Goal: Information Seeking & Learning: Learn about a topic

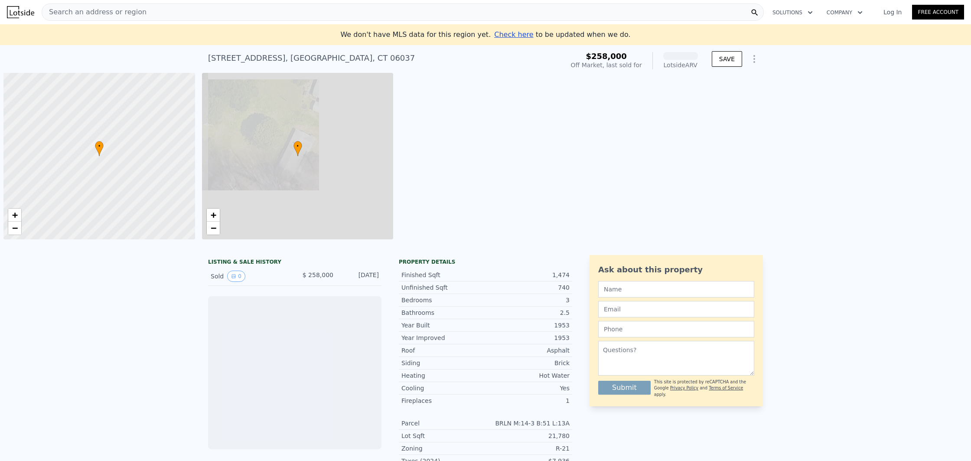
scroll to position [0, 3]
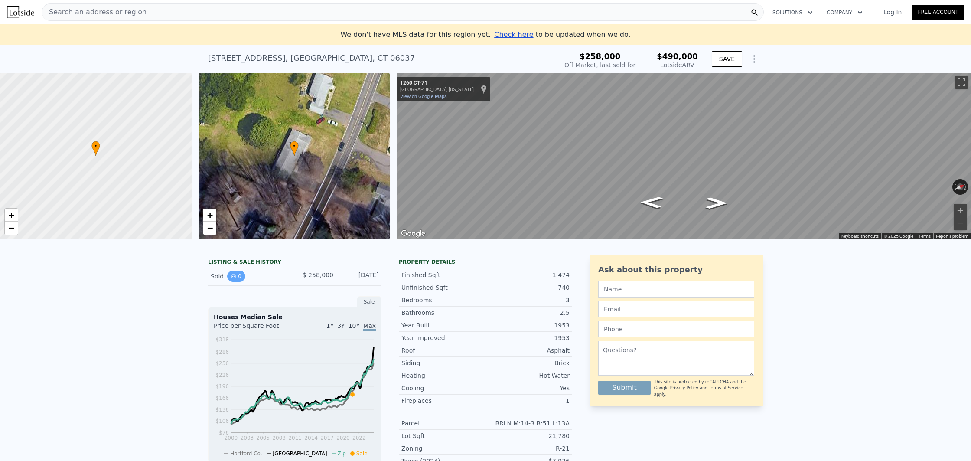
click at [232, 276] on icon "View historical data" at bounding box center [233, 275] width 3 height 3
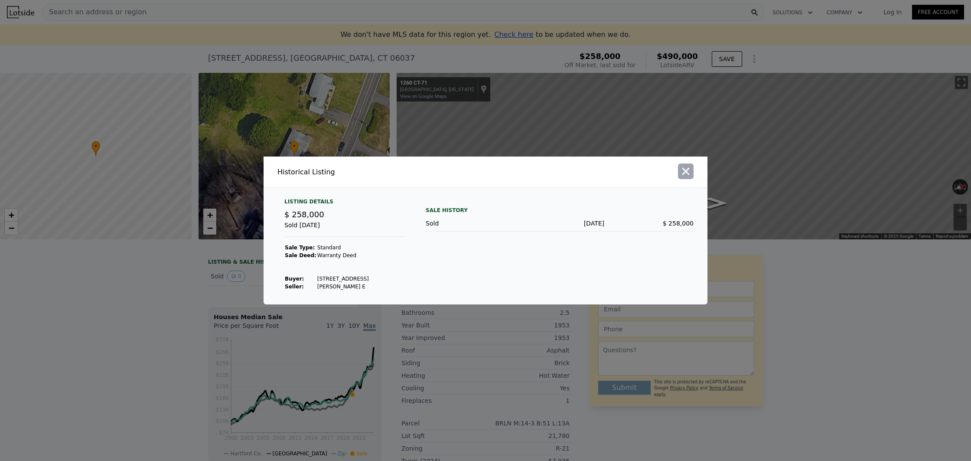
click at [684, 172] on icon "button" at bounding box center [685, 171] width 7 height 7
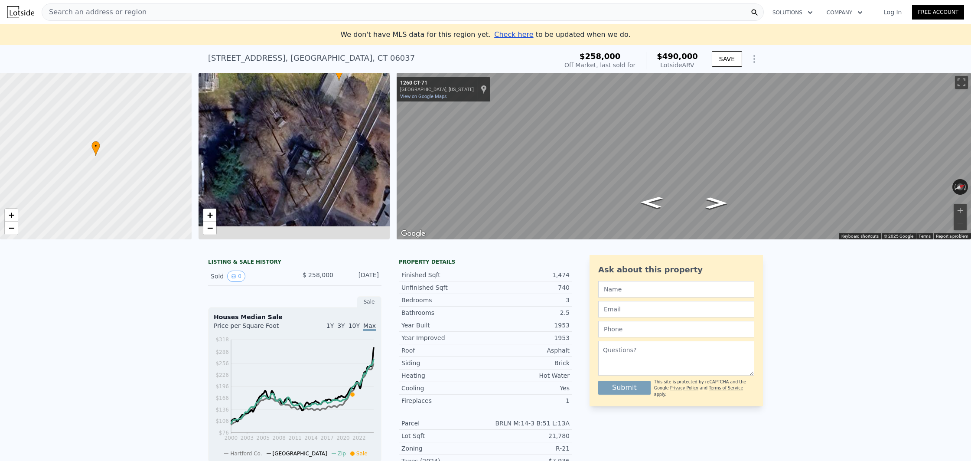
drag, startPoint x: 328, startPoint y: 124, endPoint x: 329, endPoint y: 102, distance: 22.1
click at [330, 93] on div "• + −" at bounding box center [294, 156] width 192 height 166
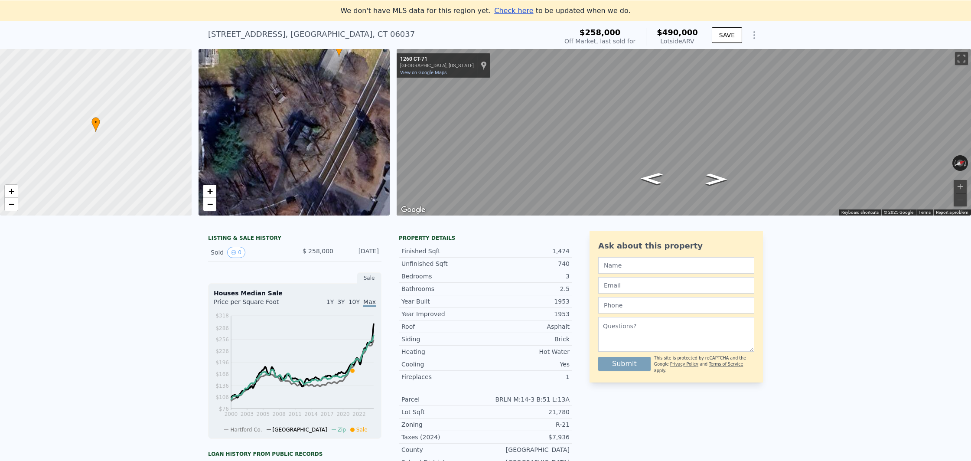
scroll to position [28, 0]
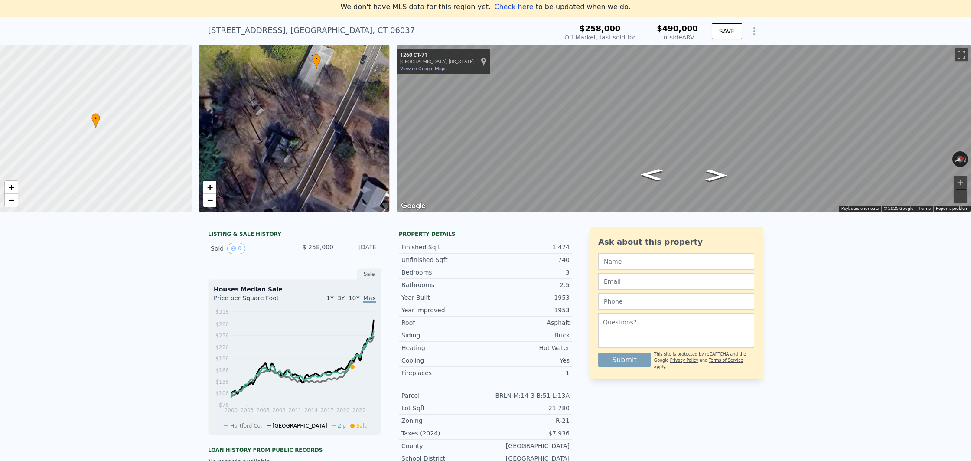
drag, startPoint x: 312, startPoint y: 129, endPoint x: 280, endPoint y: 187, distance: 66.3
click at [279, 188] on div "• + −" at bounding box center [294, 128] width 192 height 166
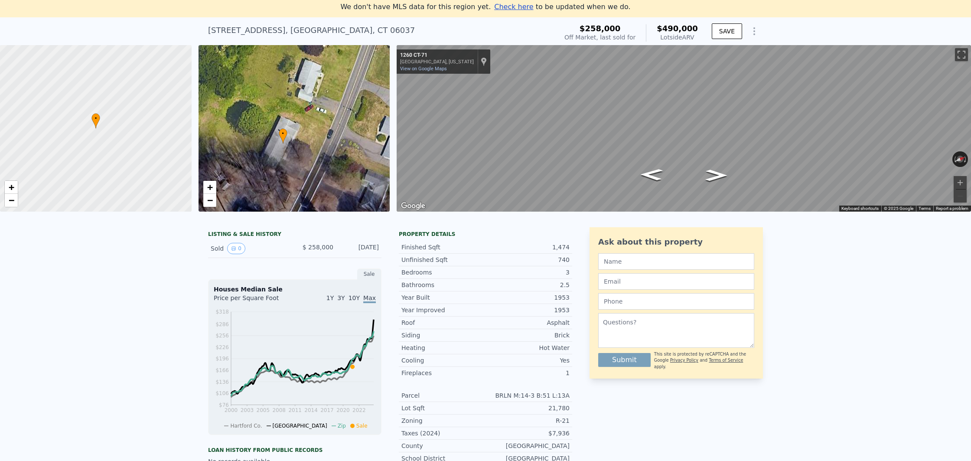
drag, startPoint x: 306, startPoint y: 146, endPoint x: 308, endPoint y: 153, distance: 7.1
click at [308, 153] on div "• + −" at bounding box center [294, 128] width 192 height 166
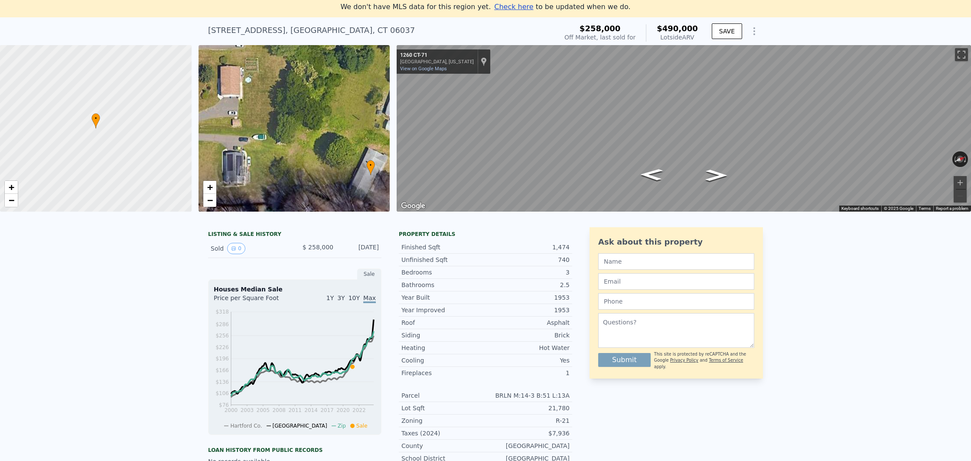
drag, startPoint x: 278, startPoint y: 143, endPoint x: 258, endPoint y: 133, distance: 22.1
click at [351, 161] on div "• + −" at bounding box center [294, 128] width 192 height 166
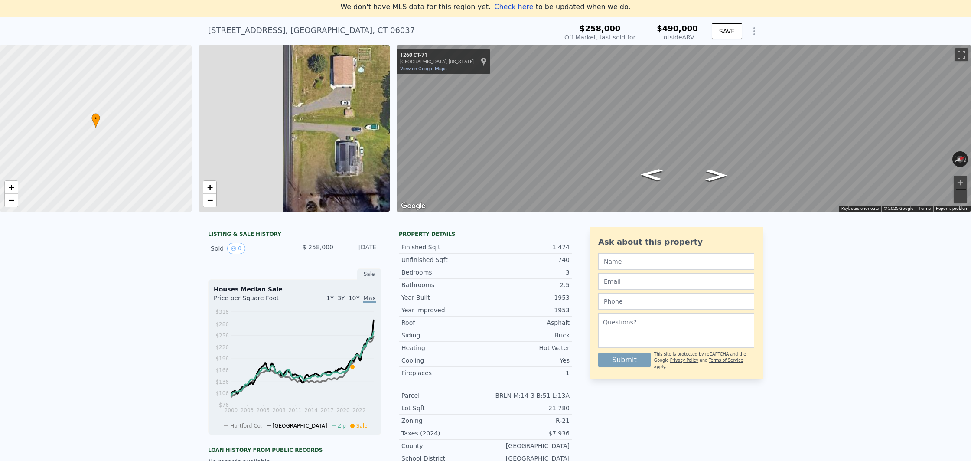
click at [375, 119] on div "• + −" at bounding box center [294, 128] width 192 height 166
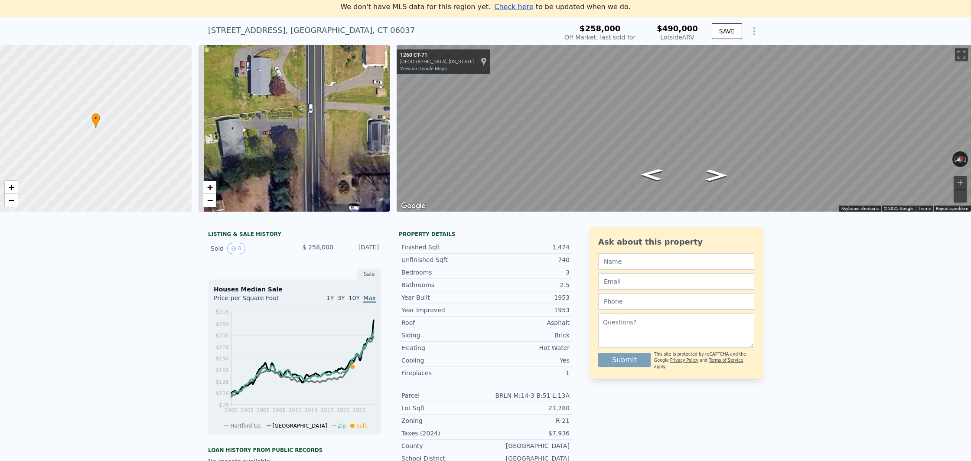
drag, startPoint x: 304, startPoint y: 131, endPoint x: 259, endPoint y: 77, distance: 70.2
click at [230, 73] on div "• + −" at bounding box center [294, 128] width 192 height 166
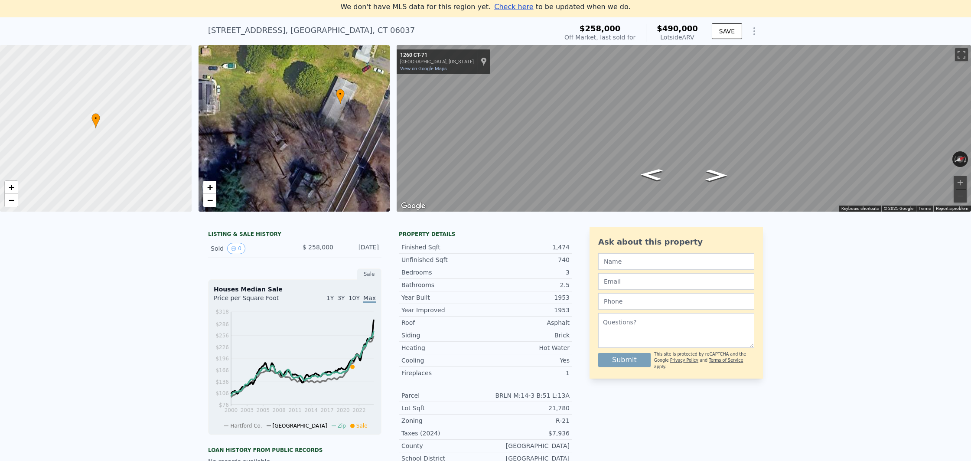
drag, startPoint x: 250, startPoint y: 91, endPoint x: 237, endPoint y: 102, distance: 17.5
click at [153, 85] on div "• + − • + − ← Move left → Move right ↑ Move up ↓ Move down + Zoom in - Zoom out…" at bounding box center [485, 128] width 971 height 166
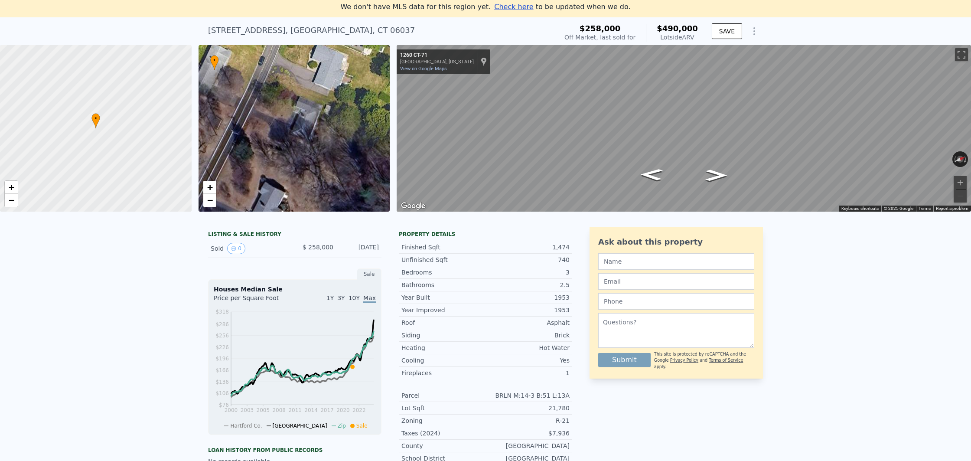
drag, startPoint x: 267, startPoint y: 90, endPoint x: 261, endPoint y: 73, distance: 17.5
click at [263, 67] on div "• + −" at bounding box center [294, 128] width 192 height 166
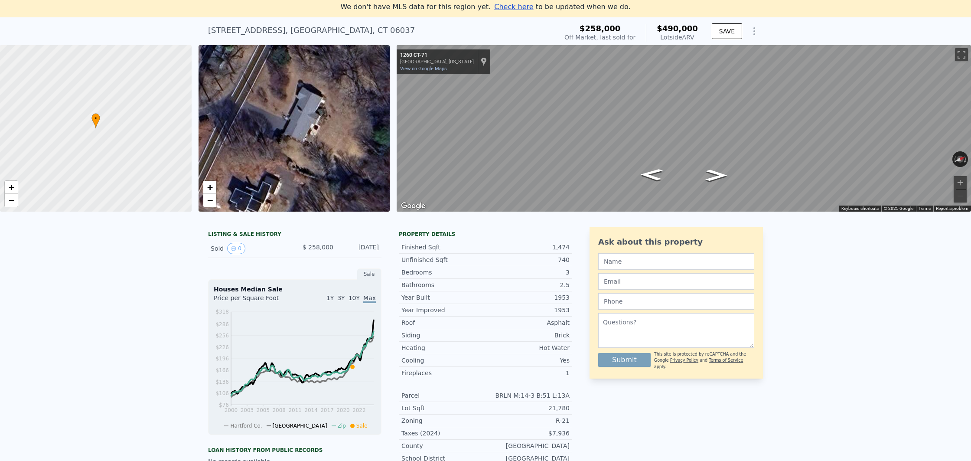
drag, startPoint x: 300, startPoint y: 51, endPoint x: 313, endPoint y: 33, distance: 22.0
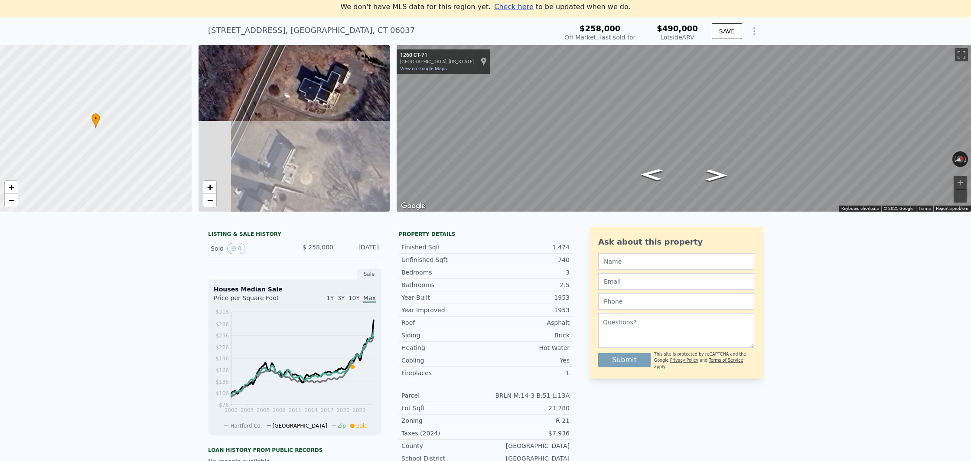
drag, startPoint x: 326, startPoint y: 82, endPoint x: 351, endPoint y: 43, distance: 46.6
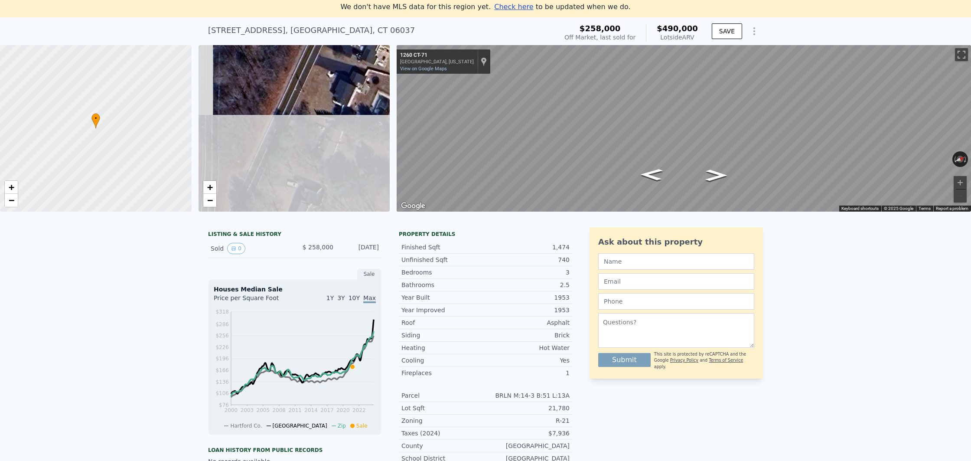
drag, startPoint x: 329, startPoint y: 111, endPoint x: 381, endPoint y: 48, distance: 81.6
click at [381, 48] on div "• + −" at bounding box center [294, 128] width 192 height 166
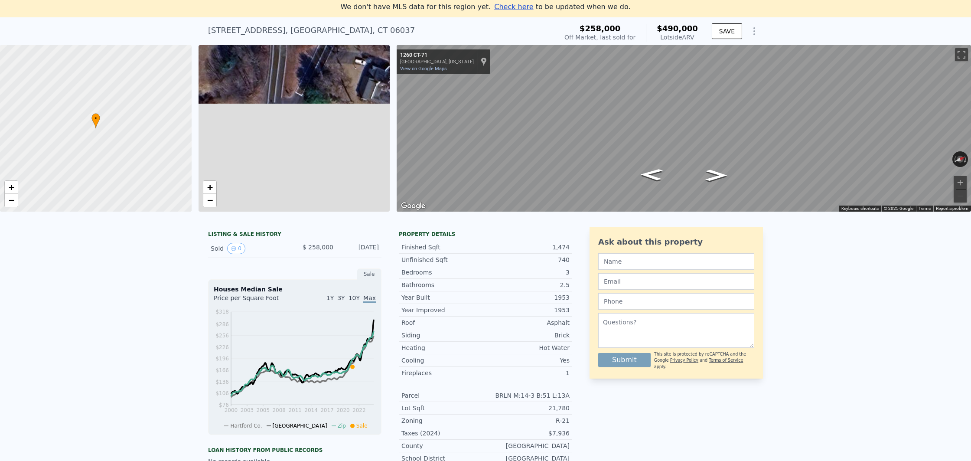
drag, startPoint x: 331, startPoint y: 130, endPoint x: 403, endPoint y: -3, distance: 152.0
click at [403, 0] on html "Search an address or region Solutions Company Open main menu Log In Free Accoun…" at bounding box center [485, 230] width 971 height 461
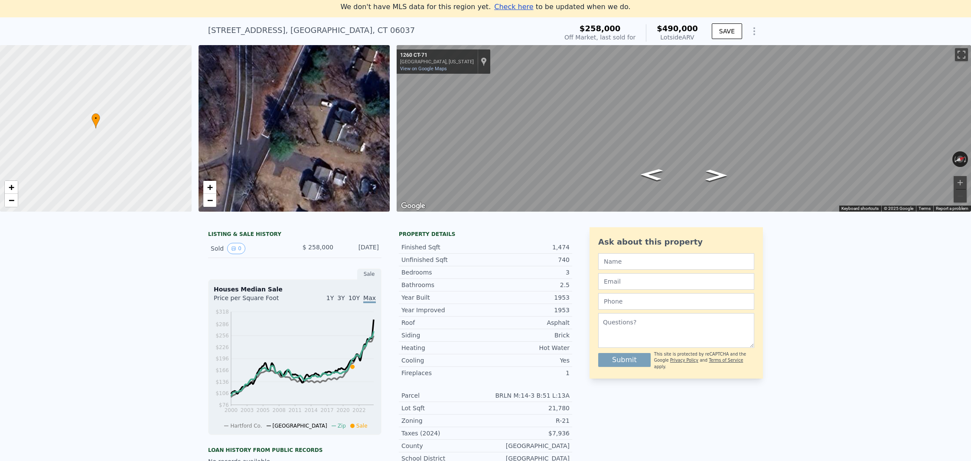
drag, startPoint x: 345, startPoint y: 111, endPoint x: 314, endPoint y: 144, distance: 46.3
click at [308, 176] on div "• + −" at bounding box center [294, 128] width 192 height 166
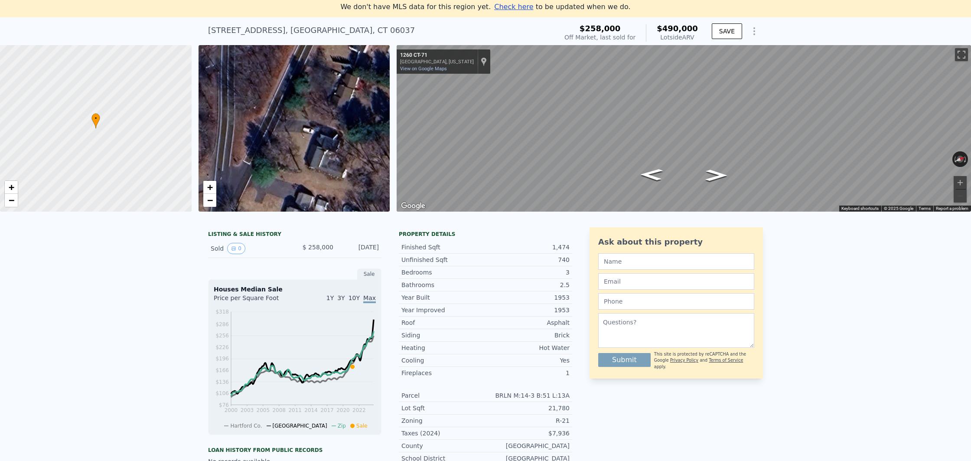
drag, startPoint x: 328, startPoint y: 98, endPoint x: 267, endPoint y: 192, distance: 112.4
click at [264, 197] on div "• + −" at bounding box center [294, 128] width 192 height 166
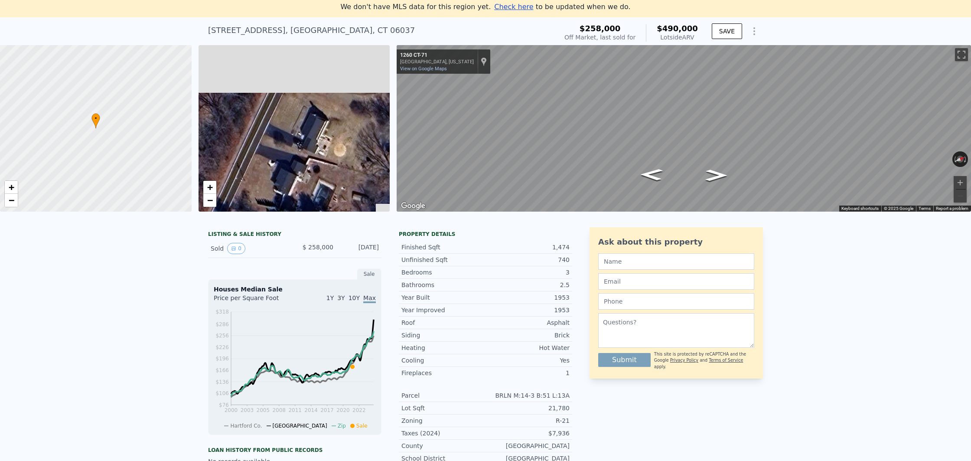
drag, startPoint x: 322, startPoint y: 107, endPoint x: 286, endPoint y: 123, distance: 39.0
click at [286, 208] on div "• + −" at bounding box center [294, 128] width 192 height 166
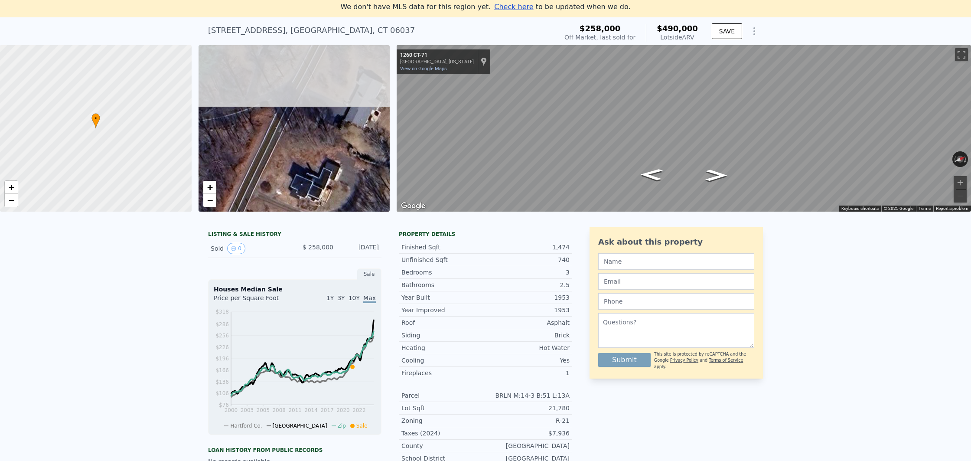
drag, startPoint x: 283, startPoint y: 128, endPoint x: 303, endPoint y: 118, distance: 22.3
click at [258, 208] on div "• + −" at bounding box center [294, 128] width 192 height 166
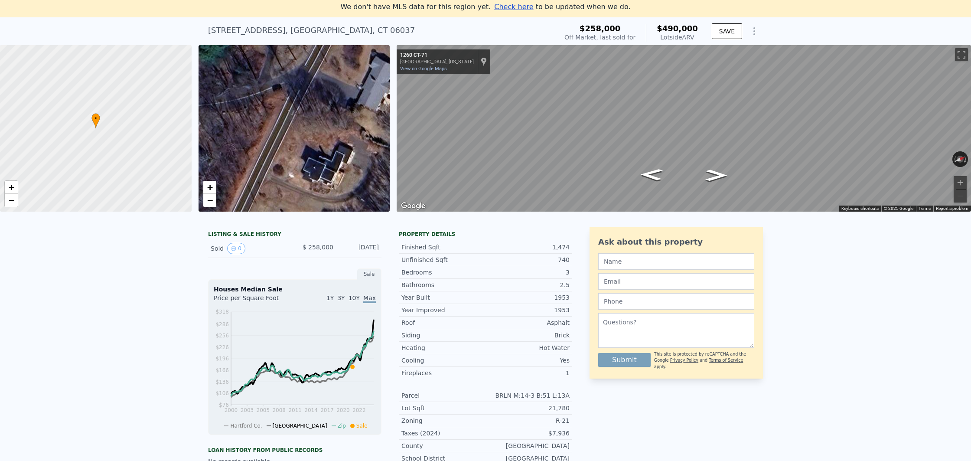
drag, startPoint x: 297, startPoint y: 139, endPoint x: 276, endPoint y: 215, distance: 78.8
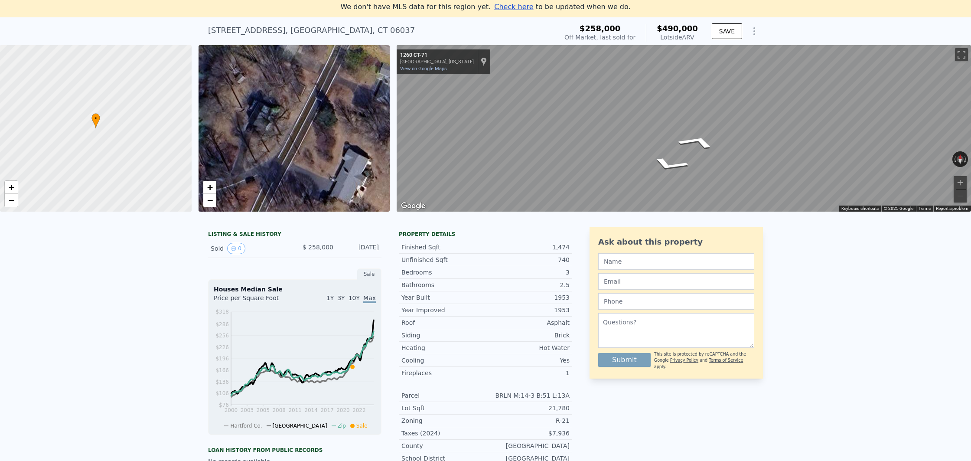
scroll to position [0, 0]
